Goal: Task Accomplishment & Management: Use online tool/utility

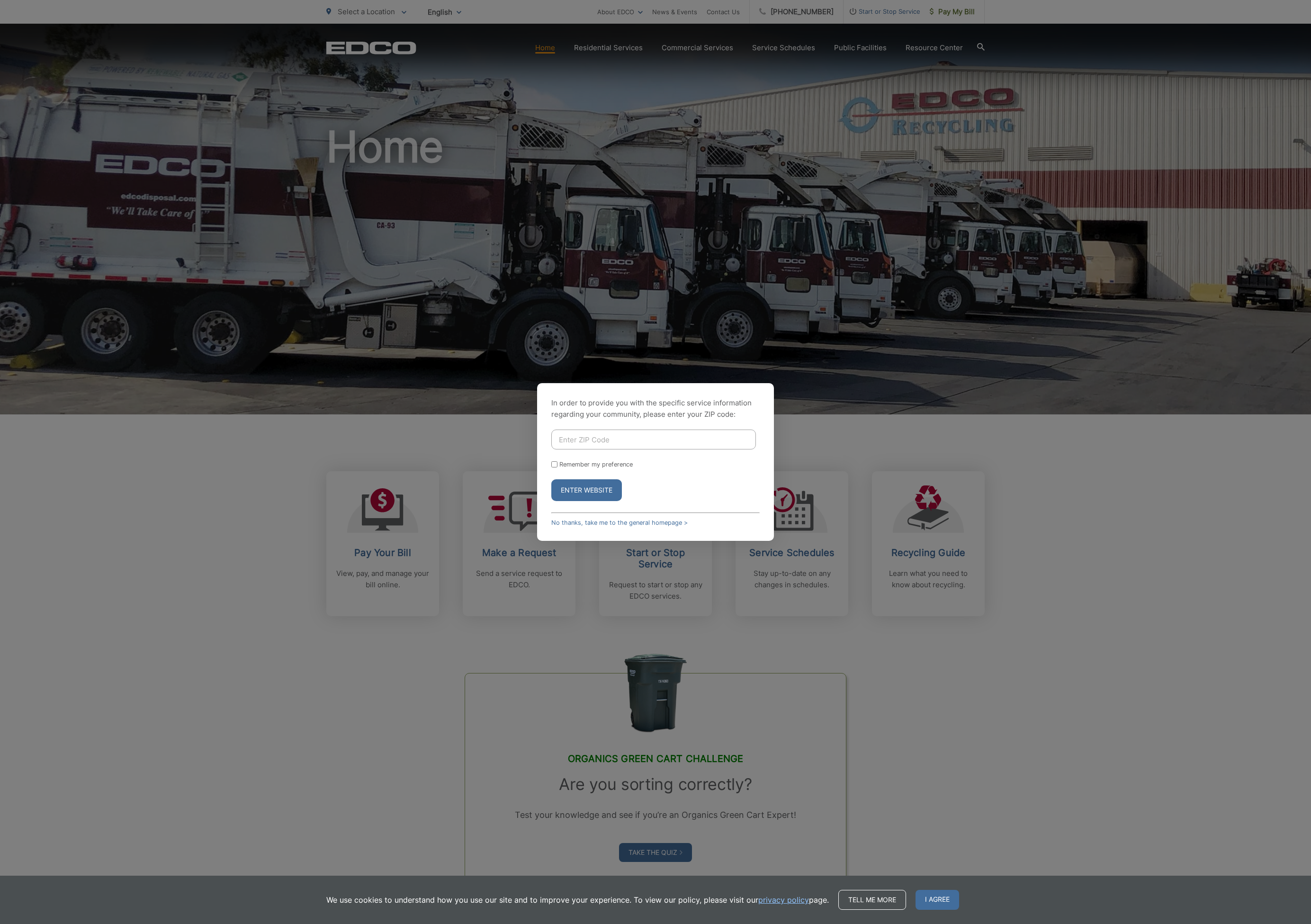
click at [580, 442] on input "Enter ZIP Code" at bounding box center [653, 439] width 205 height 20
type input "90275"
click at [599, 494] on button "Enter Website" at bounding box center [587, 490] width 71 height 22
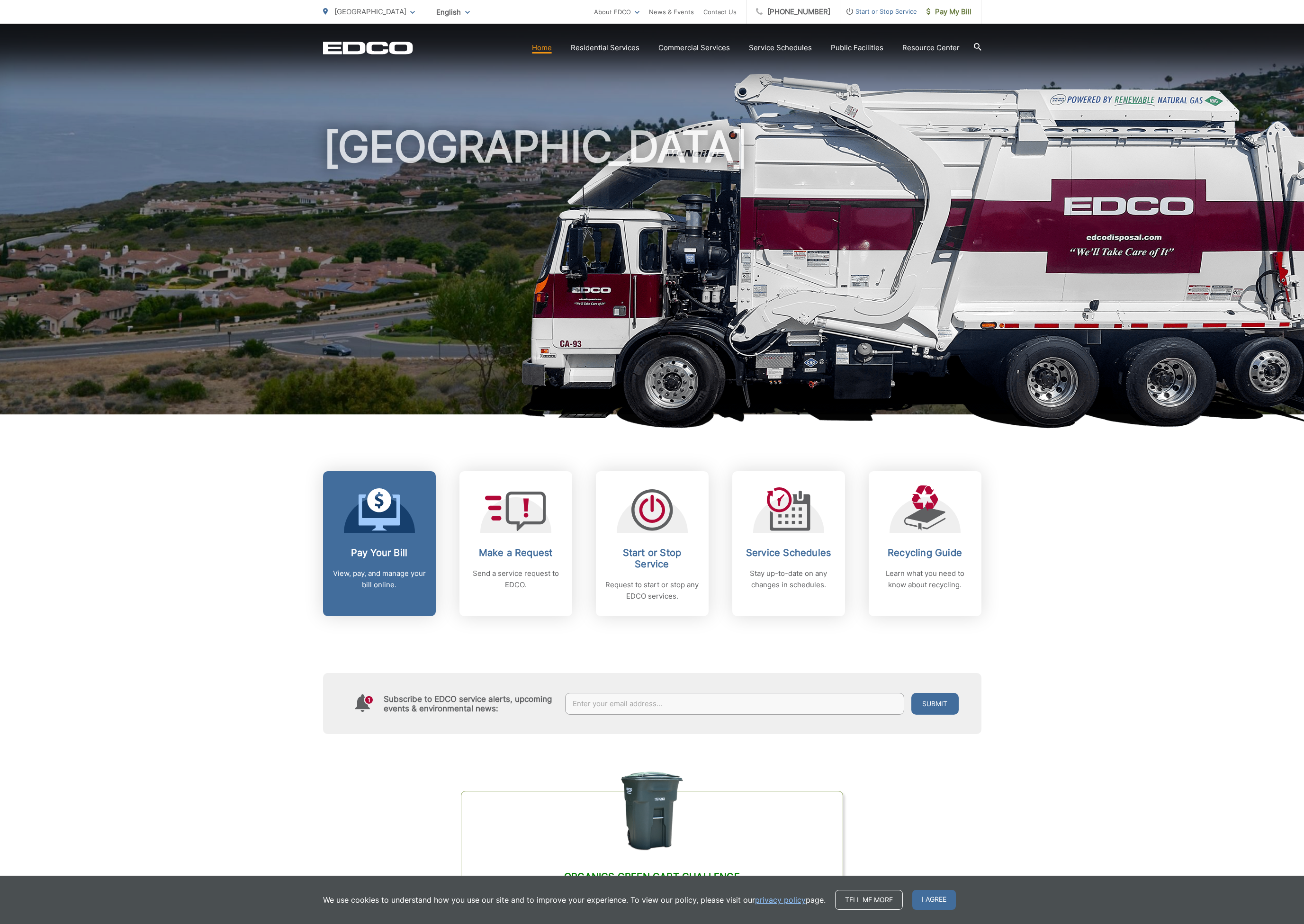
click at [387, 517] on icon at bounding box center [379, 509] width 42 height 42
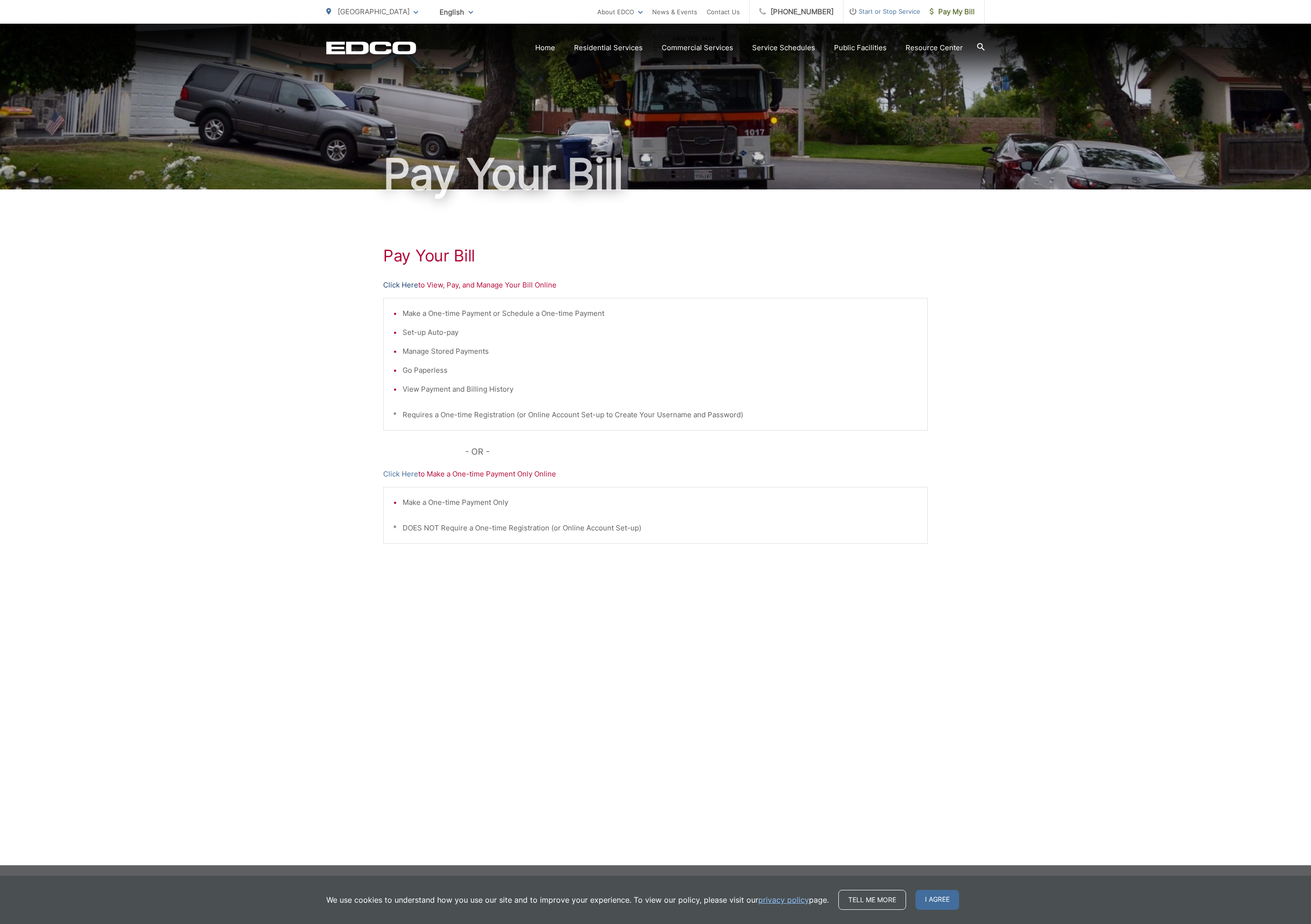
click at [404, 284] on link "Click Here" at bounding box center [400, 285] width 35 height 11
